Goal: Task Accomplishment & Management: Complete application form

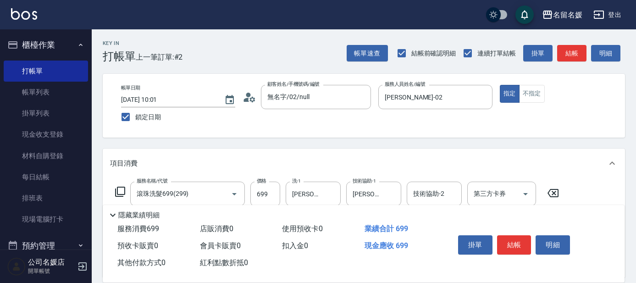
scroll to position [41, 0]
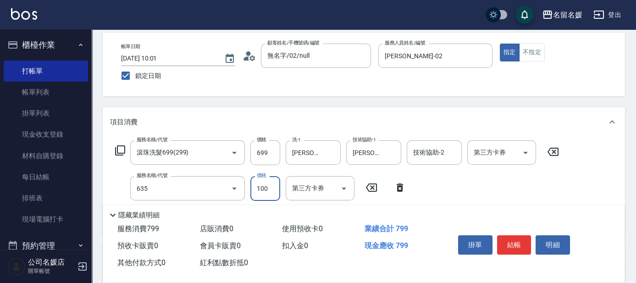
type input "[PERSON_NAME].玻酸.晶膜.水療(635)"
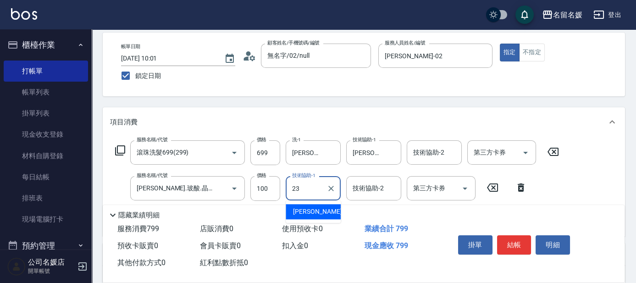
type input "[PERSON_NAME]-23"
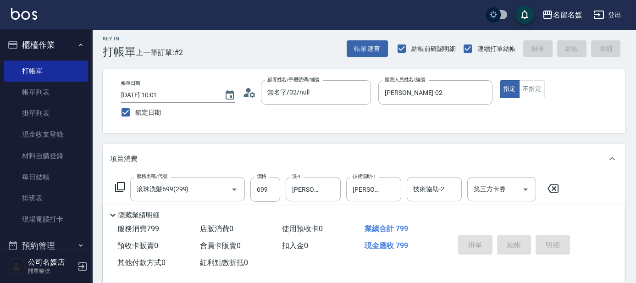
scroll to position [0, 0]
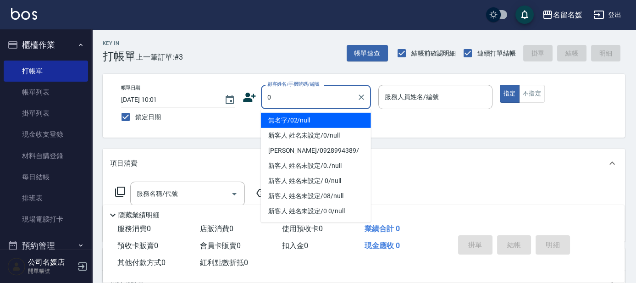
type input "0"
type input "02"
type button "true"
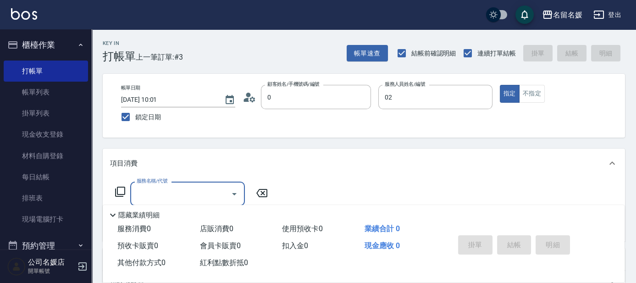
type input "無名字/02/null"
type input "[PERSON_NAME]-02"
type input "新客人 姓名未設定/0/null"
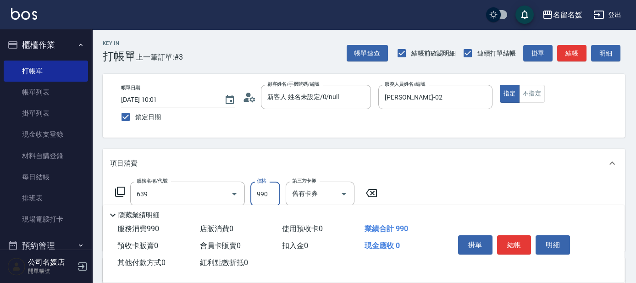
type input "(芙)蘆薈髮膜套卡(自材)(639)"
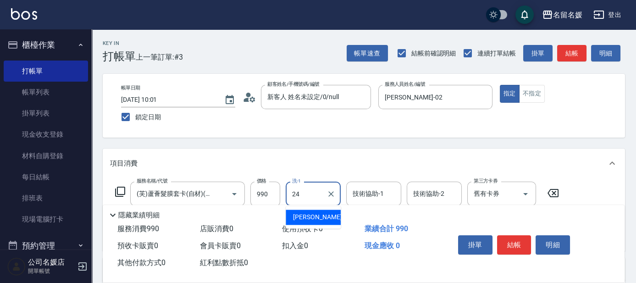
type input "[PERSON_NAME]-24"
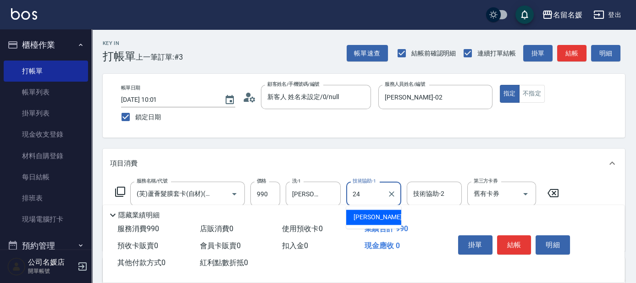
type input "[PERSON_NAME]-24"
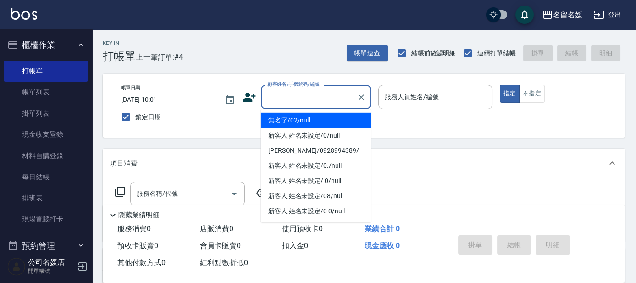
type input "無名字/02/null"
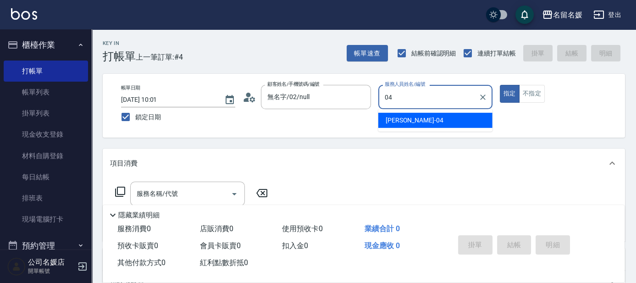
type input "[PERSON_NAME]-04"
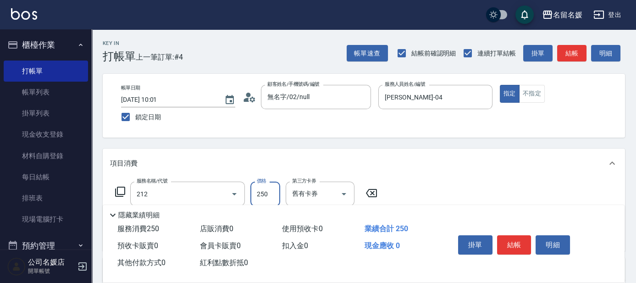
type input "洗髮券-(卡)250(212)"
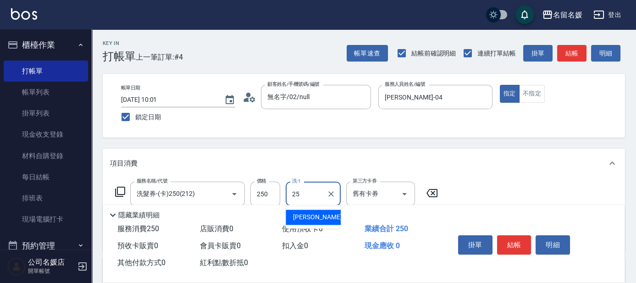
type input "[PERSON_NAME]-25"
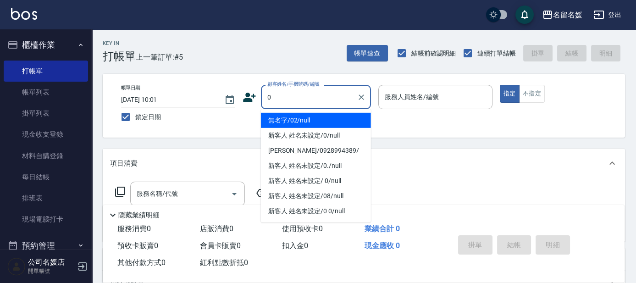
drag, startPoint x: 312, startPoint y: 116, endPoint x: 351, endPoint y: 116, distance: 39.4
click at [311, 116] on li "無名字/02/null" at bounding box center [316, 120] width 110 height 15
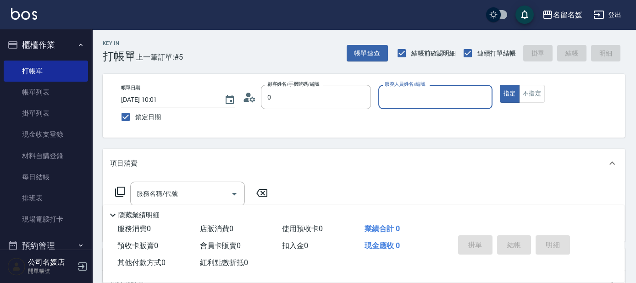
type input "無名字/02/null"
click at [419, 93] on input "服務人員姓名/編號" at bounding box center [435, 97] width 106 height 16
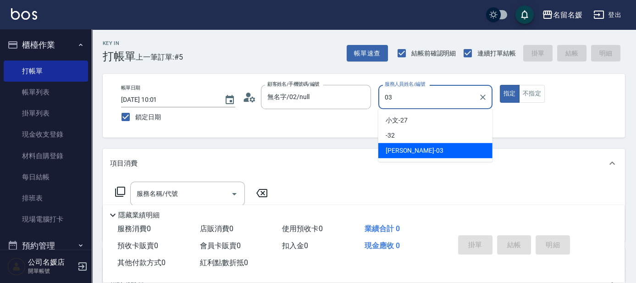
click at [448, 153] on div "[PERSON_NAME]-03" at bounding box center [435, 150] width 114 height 15
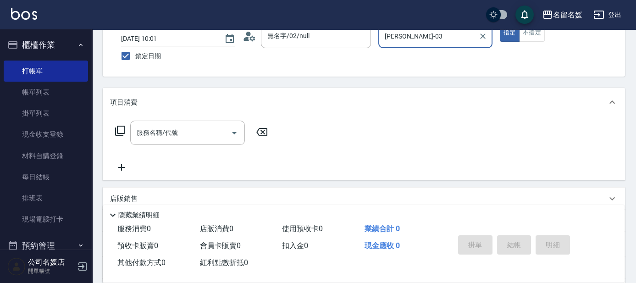
scroll to position [83, 0]
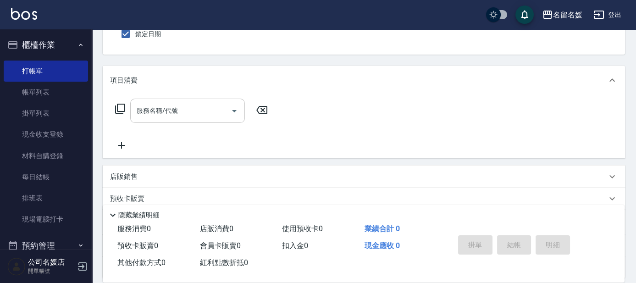
click at [215, 122] on div "服務名稱/代號" at bounding box center [187, 111] width 115 height 24
type input "[PERSON_NAME]-03"
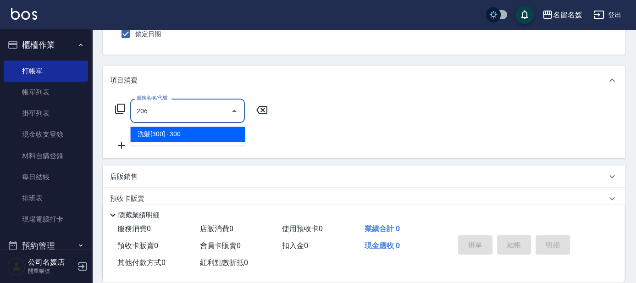
click at [183, 129] on span "洗髮[300] - 300" at bounding box center [187, 134] width 115 height 15
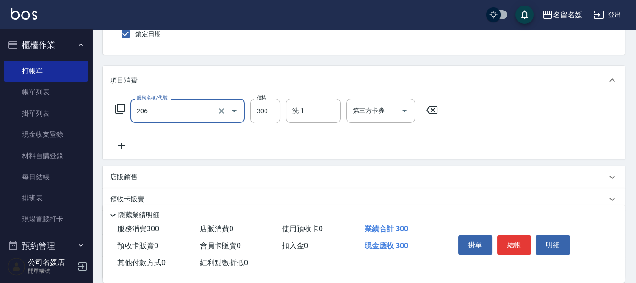
type input "洗髮[300](206)"
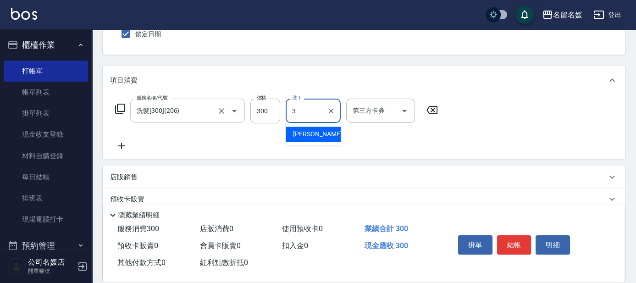
type input "3\"
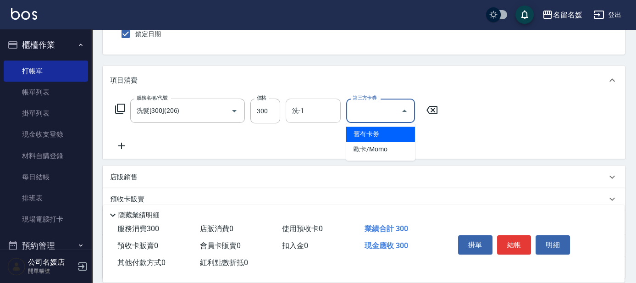
click at [307, 117] on input "洗-1" at bounding box center [313, 111] width 47 height 16
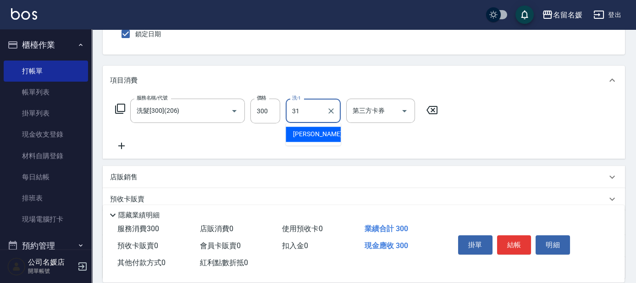
type input "[PERSON_NAME]-31"
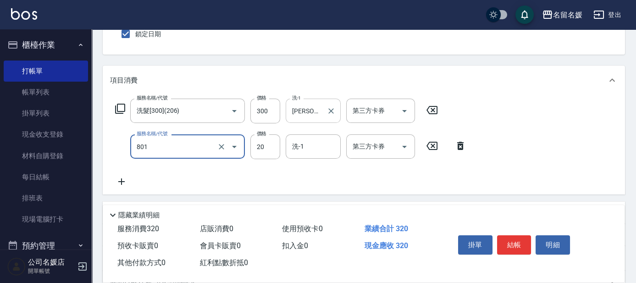
type input "潤絲(801)"
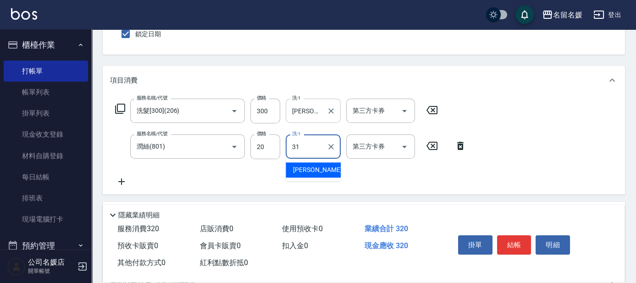
type input "[PERSON_NAME]-31"
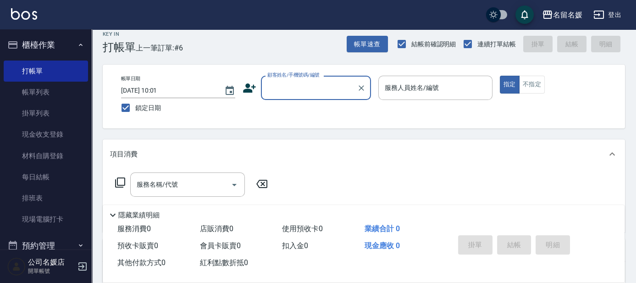
scroll to position [0, 0]
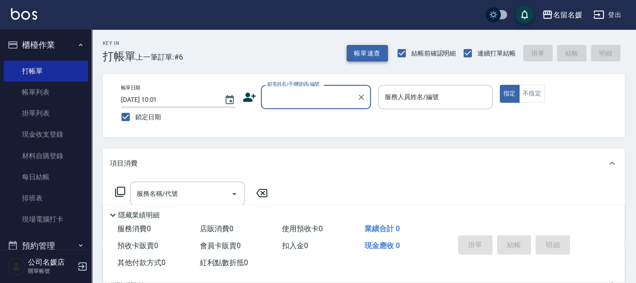
click at [360, 55] on button "帳單速查" at bounding box center [367, 53] width 41 height 17
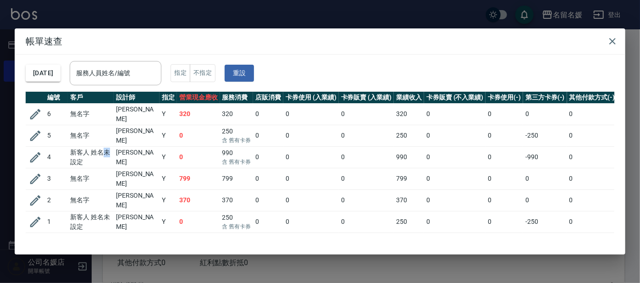
drag, startPoint x: 97, startPoint y: 150, endPoint x: 63, endPoint y: 130, distance: 39.3
click at [85, 149] on td "新客人 姓名未設定" at bounding box center [91, 157] width 46 height 22
click at [29, 113] on icon "button" at bounding box center [35, 114] width 14 height 14
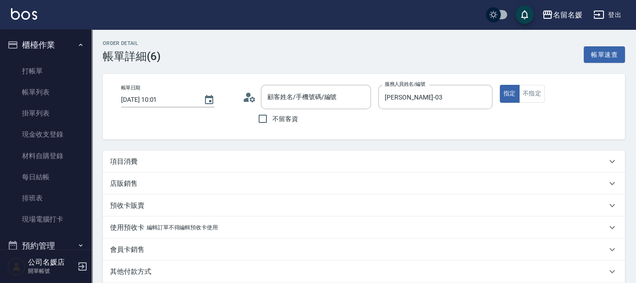
type input "[DATE] 10:01"
type input "[PERSON_NAME]-03"
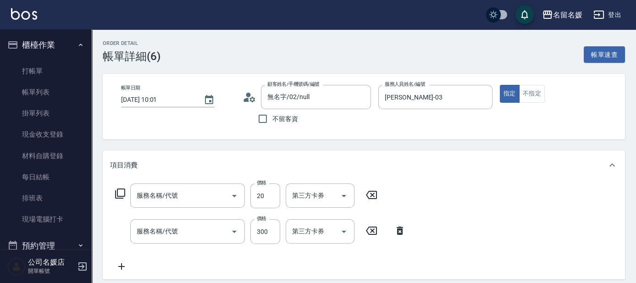
type input "無名字/02/null"
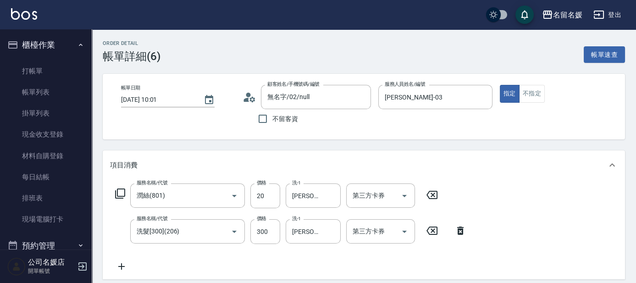
type input "潤絲(801)"
type input "洗髮[300](206)"
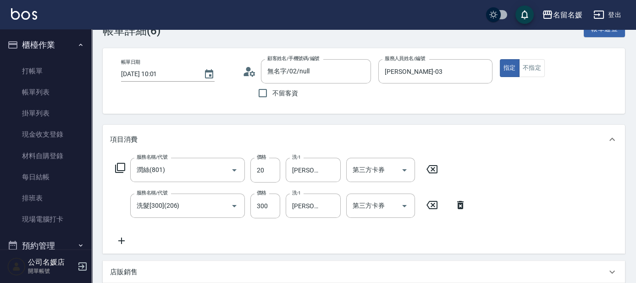
scroll to position [234, 0]
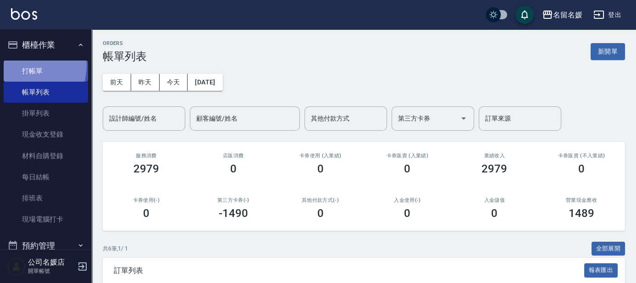
click at [22, 65] on link "打帳單" at bounding box center [46, 71] width 84 height 21
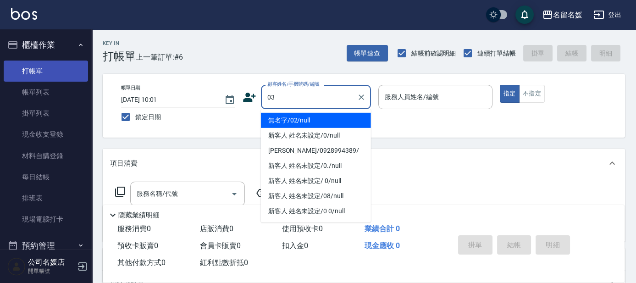
type input "03"
click at [500, 85] on button "指定" at bounding box center [510, 94] width 20 height 18
type button "true"
type input "[PERSON_NAME]/0910037711/null"
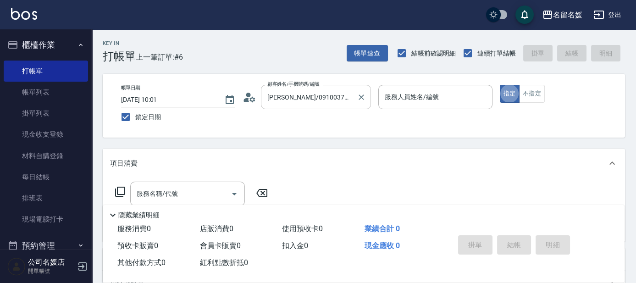
click at [339, 99] on input "[PERSON_NAME]/0910037711/null" at bounding box center [309, 97] width 88 height 16
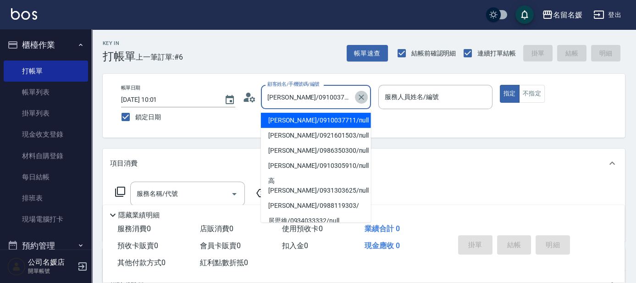
click at [361, 93] on icon "Clear" at bounding box center [361, 97] width 9 height 9
type input "03"
type input "無名字/02/null"
type input "[PERSON_NAME]-03"
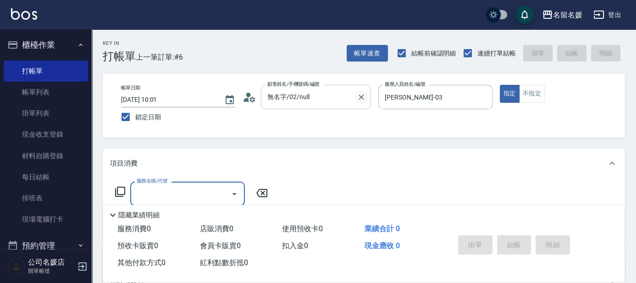
type input "[PERSON_NAME]/0920246677/"
type input "[PERSON_NAME]-04"
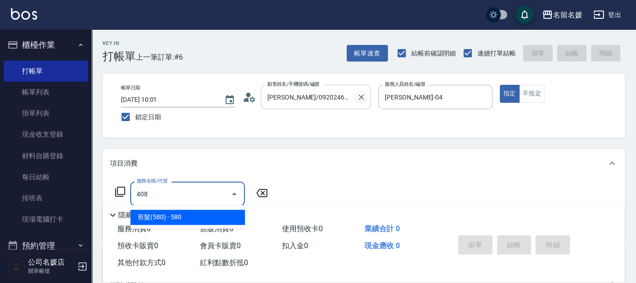
type input "剪髮(580)(408)"
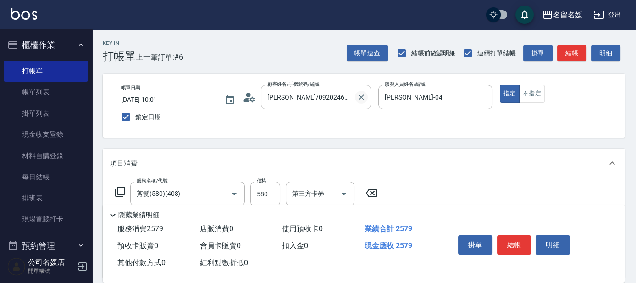
type input "洗+剪+染(508)"
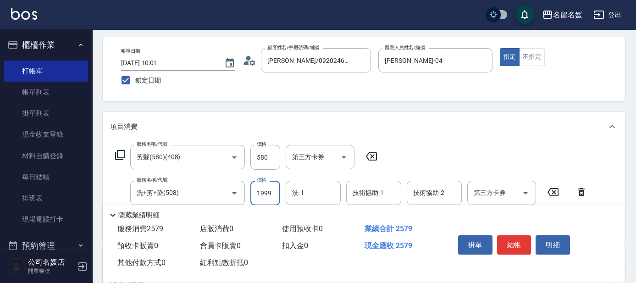
scroll to position [41, 0]
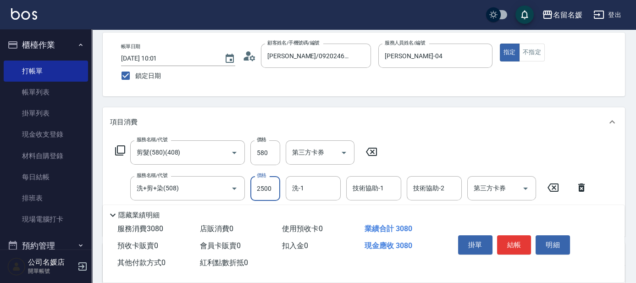
type input "2500"
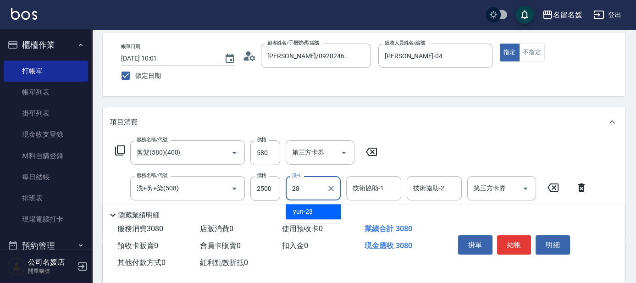
type input "yun-28"
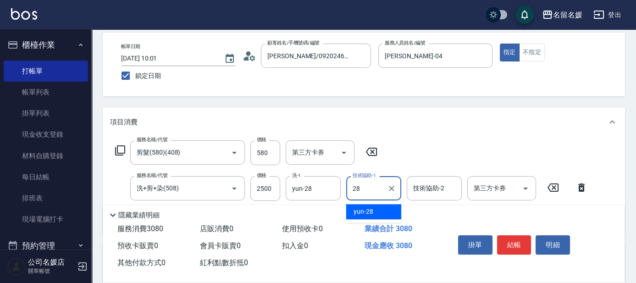
type input "yun-28"
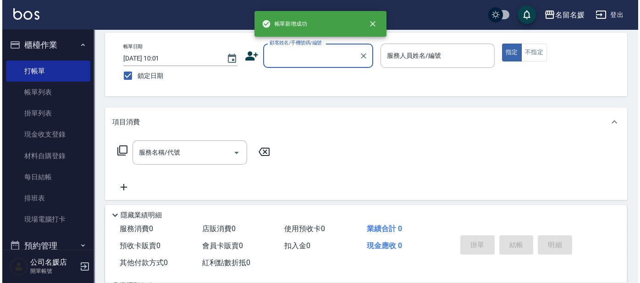
scroll to position [0, 0]
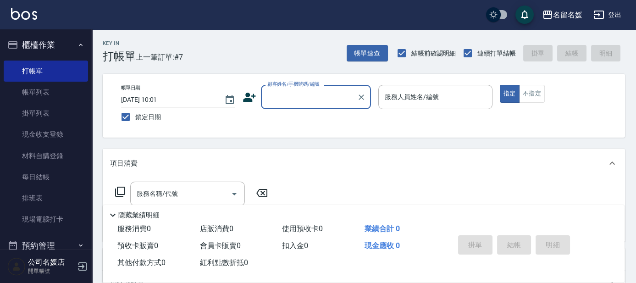
click at [293, 95] on input "顧客姓名/手機號碼/編號" at bounding box center [309, 97] width 88 height 16
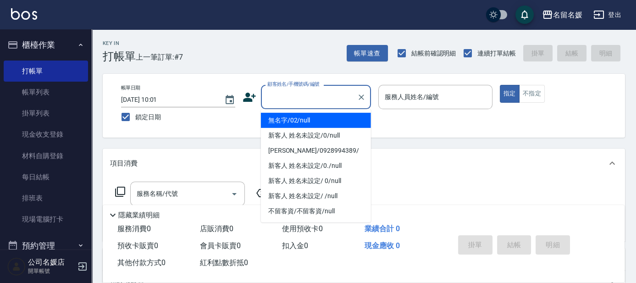
click at [320, 120] on li "無名字/02/null" at bounding box center [316, 120] width 110 height 15
type input "無名字/02/null"
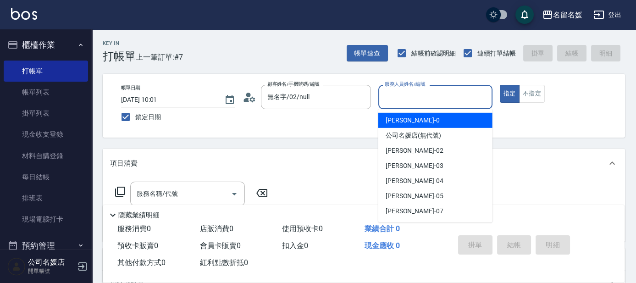
click at [412, 96] on input "服務人員姓名/編號" at bounding box center [435, 97] width 106 height 16
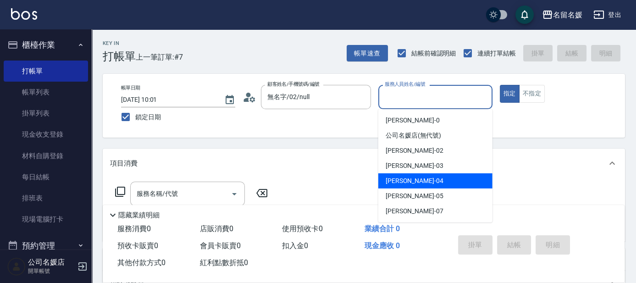
click at [421, 182] on div "[PERSON_NAME]-04" at bounding box center [435, 180] width 114 height 15
type input "[PERSON_NAME]-04"
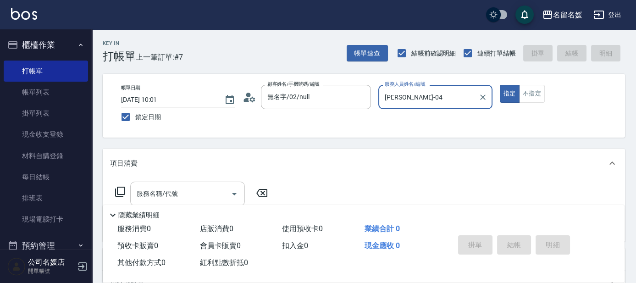
click at [181, 191] on input "服務名稱/代號" at bounding box center [180, 194] width 93 height 16
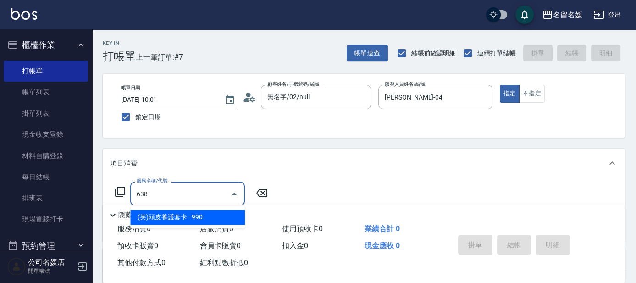
click at [192, 216] on span "(芙)頭皮養護套卡 - 990" at bounding box center [187, 217] width 115 height 15
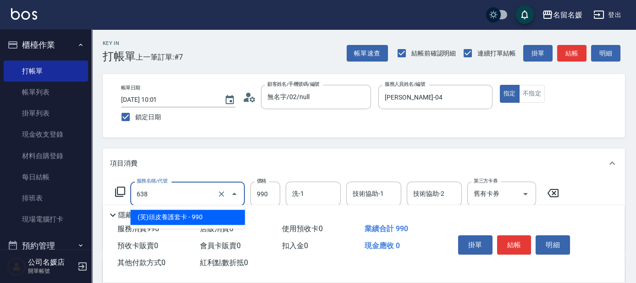
drag, startPoint x: 183, startPoint y: 199, endPoint x: 194, endPoint y: 220, distance: 23.2
click at [183, 199] on input "638" at bounding box center [174, 194] width 81 height 16
click at [202, 215] on span "(芙)頭皮養護套卡 - 990" at bounding box center [187, 217] width 115 height 15
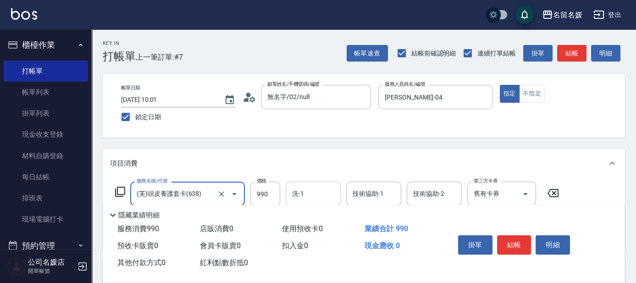
type input "(芙)頭皮養護套卡(638)"
click at [311, 189] on input "洗-1" at bounding box center [313, 194] width 47 height 16
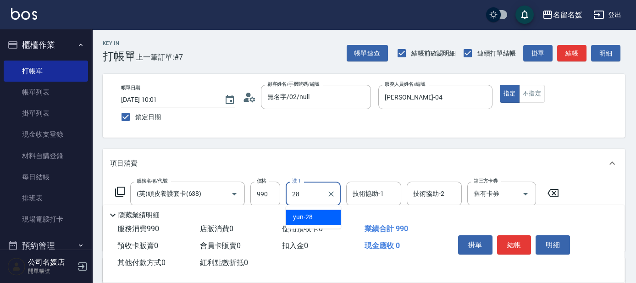
click at [320, 213] on div "yun -28" at bounding box center [313, 217] width 55 height 15
type input "yun-28"
click at [354, 197] on div "技術協助-1 技術協助-1" at bounding box center [373, 194] width 55 height 24
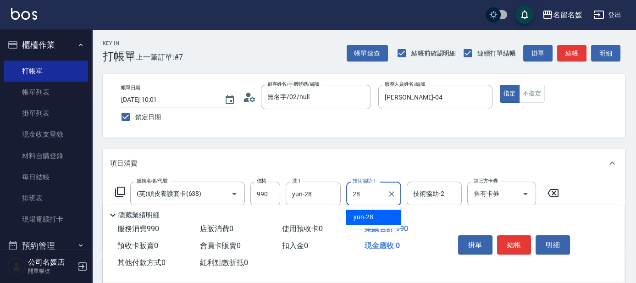
click at [358, 216] on span "yun -28" at bounding box center [364, 217] width 20 height 10
type input "yun-28"
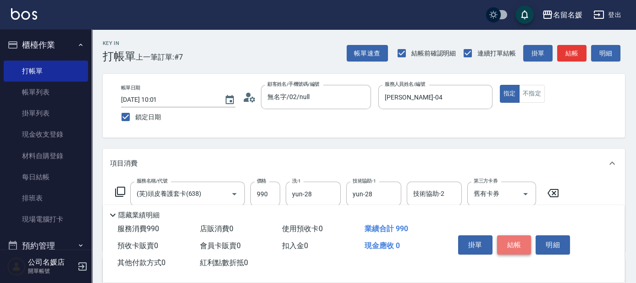
click at [511, 245] on button "結帳" at bounding box center [514, 244] width 34 height 19
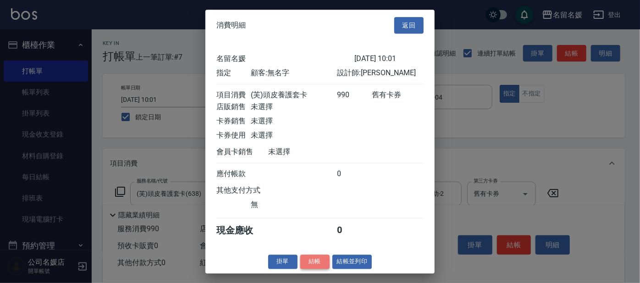
click at [323, 267] on button "結帳" at bounding box center [314, 262] width 29 height 14
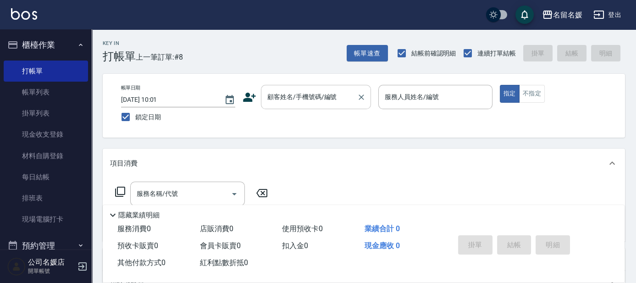
click at [310, 97] on div "顧客姓名/手機號碼/編號 顧客姓名/手機號碼/編號" at bounding box center [316, 97] width 110 height 24
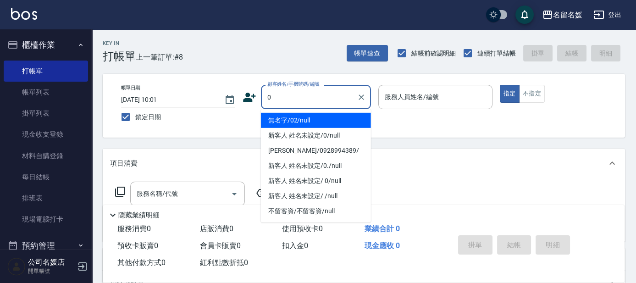
type input "0"
type input "04"
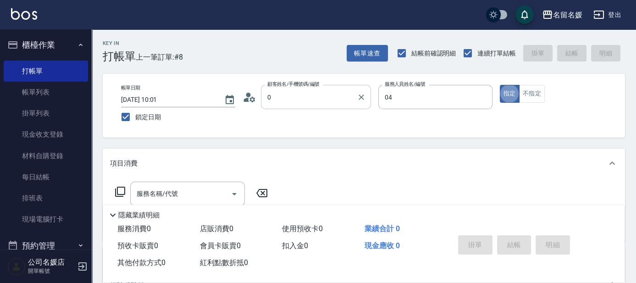
type input "無名字/02/null"
type input "[PERSON_NAME]-04"
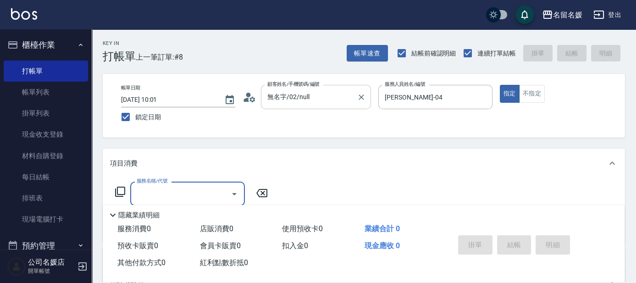
type input "新客人 姓名未設定/0/null"
click at [116, 187] on icon at bounding box center [120, 191] width 11 height 11
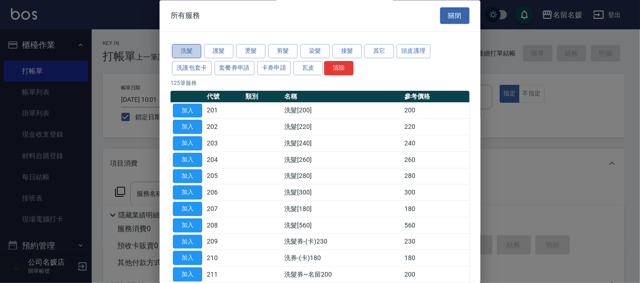
click at [183, 48] on button "洗髮" at bounding box center [186, 51] width 29 height 14
click at [232, 56] on button "護髮" at bounding box center [218, 51] width 29 height 14
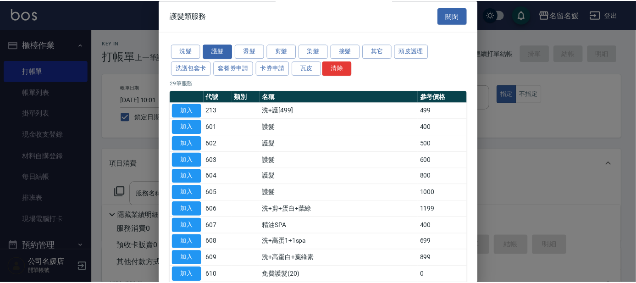
scroll to position [41, 0]
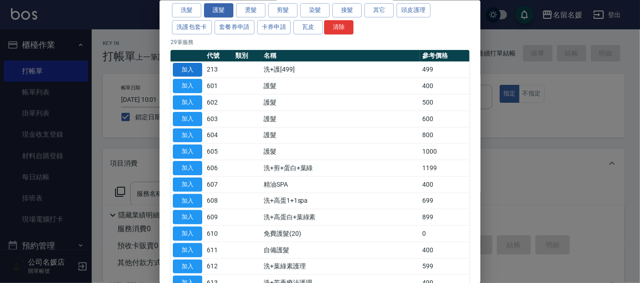
click at [179, 75] on button "加入" at bounding box center [187, 69] width 29 height 14
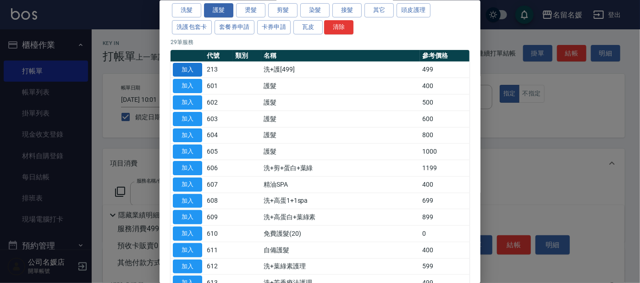
type input "洗+護[499](213)"
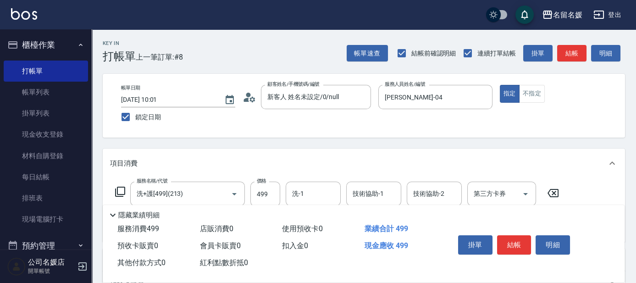
click at [181, 69] on div "Key In 打帳單 上一筆訂單:#8 帳單速查 結帳前確認明細 連續打單結帳 掛單 結帳 明細 帳單日期 [DATE] 10:01 鎖定日期 顧客姓名/手機…" at bounding box center [364, 239] width 544 height 420
click at [265, 197] on input "499" at bounding box center [265, 194] width 30 height 25
type input "440"
type input "yun-28"
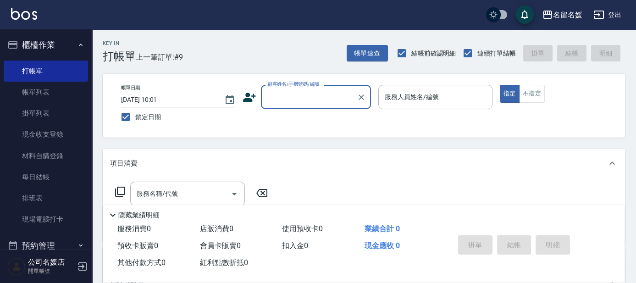
scroll to position [208, 0]
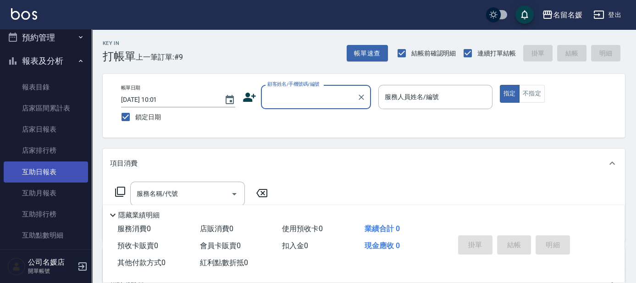
click at [22, 169] on link "互助日報表" at bounding box center [46, 171] width 84 height 21
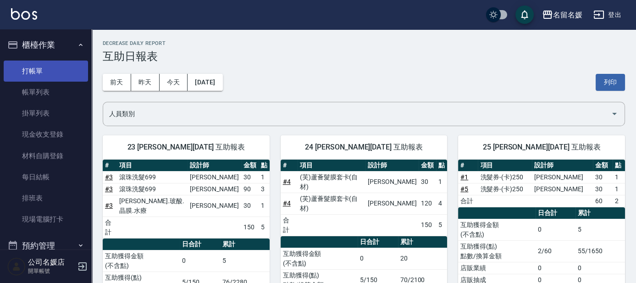
click at [43, 68] on link "打帳單" at bounding box center [46, 71] width 84 height 21
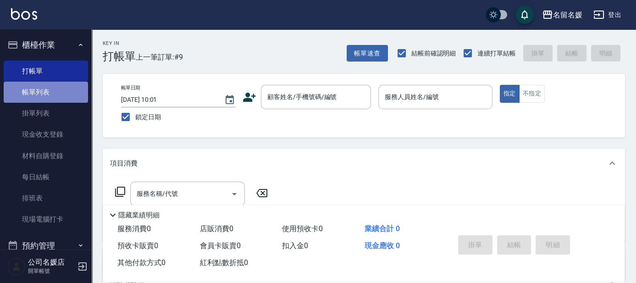
click at [48, 92] on link "帳單列表" at bounding box center [46, 92] width 84 height 21
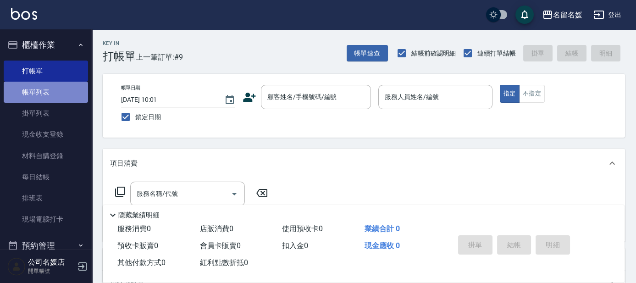
click at [48, 92] on link "帳單列表" at bounding box center [46, 92] width 84 height 21
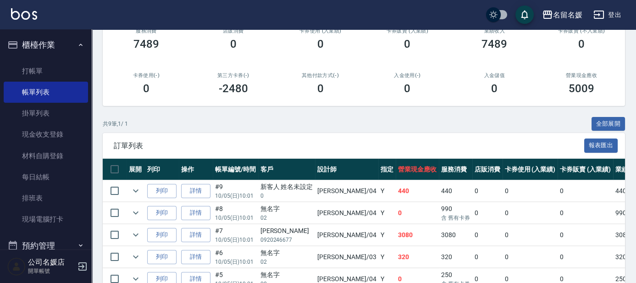
scroll to position [166, 0]
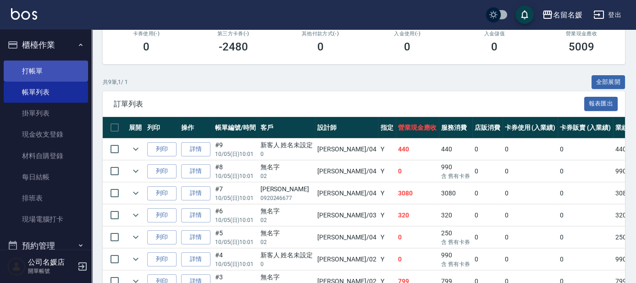
click at [51, 72] on link "打帳單" at bounding box center [46, 71] width 84 height 21
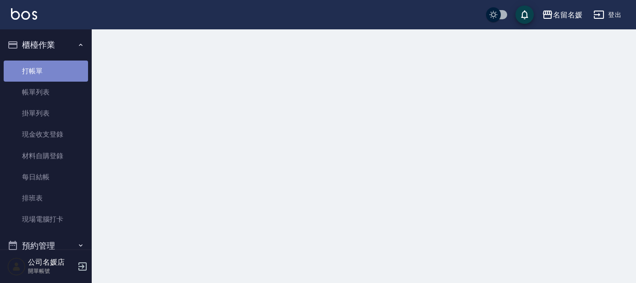
click at [51, 72] on link "打帳單" at bounding box center [46, 71] width 84 height 21
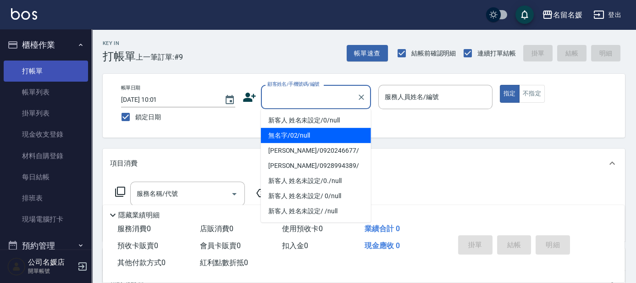
type input "無名字/02/null"
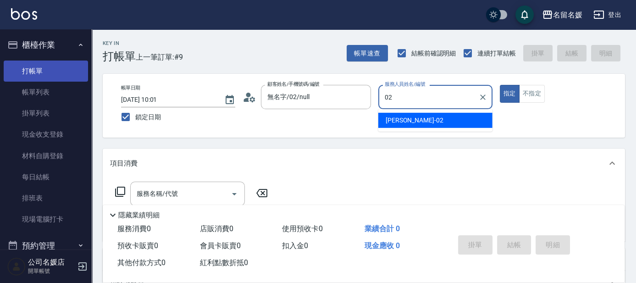
type input "02"
type button "true"
type input "[PERSON_NAME]-02"
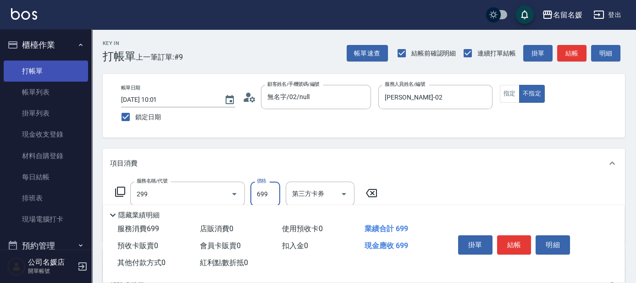
type input "滾珠洗髮699(299)"
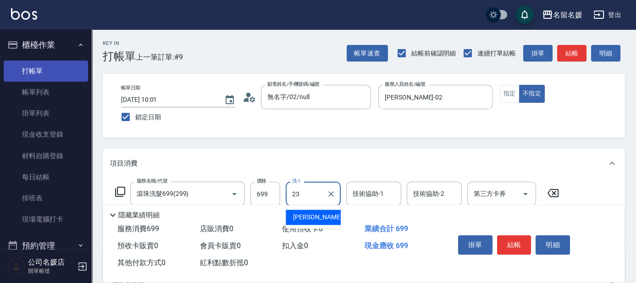
type input "[PERSON_NAME]-23"
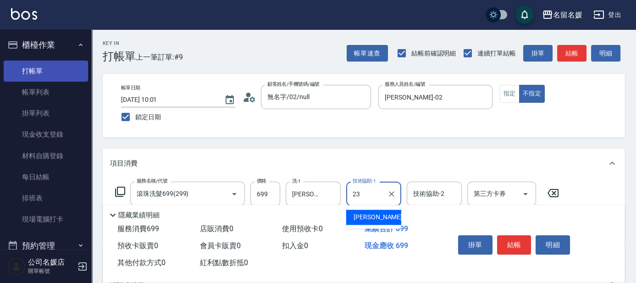
type input "[PERSON_NAME]-23"
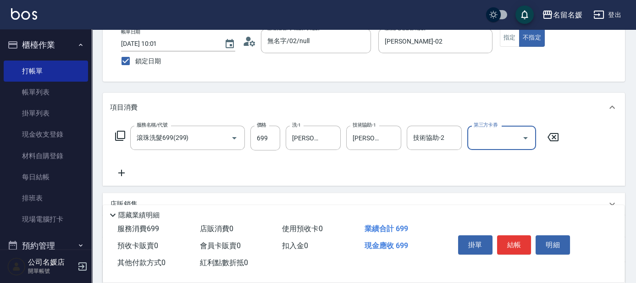
scroll to position [125, 0]
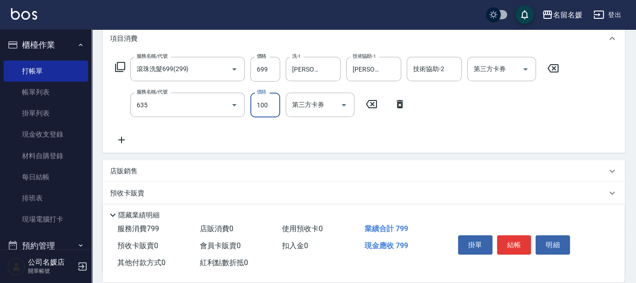
type input "[PERSON_NAME].玻酸.晶膜.水療(635)"
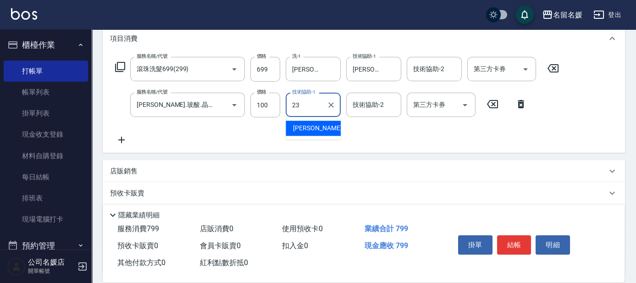
type input "[PERSON_NAME]-23"
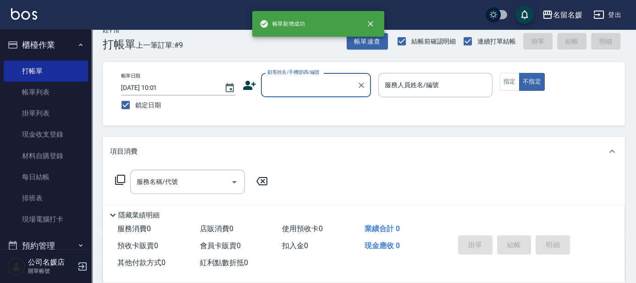
scroll to position [0, 0]
